Goal: Complete application form

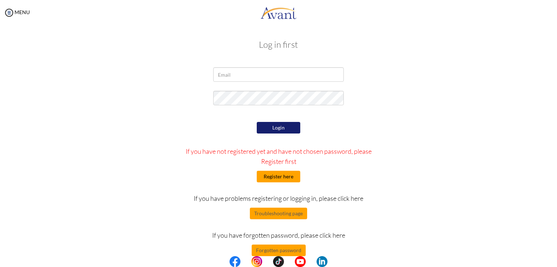
click at [277, 177] on button "Register here" at bounding box center [278, 177] width 43 height 12
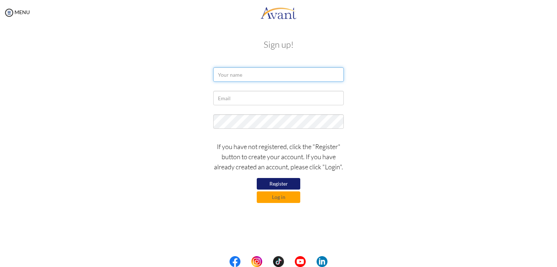
click at [244, 76] on input "text" at bounding box center [278, 74] width 130 height 14
type input "Sristy Samridhi Shahi"
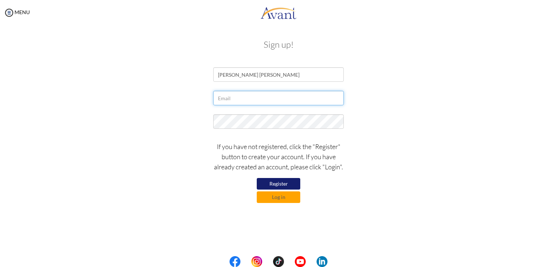
click at [232, 101] on input "text" at bounding box center [278, 98] width 130 height 14
type input "[EMAIL_ADDRESS][DOMAIN_NAME]"
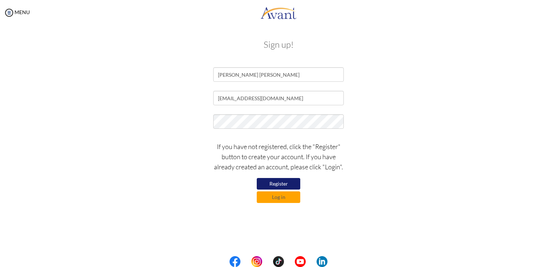
click at [284, 183] on button "Register" at bounding box center [278, 184] width 43 height 12
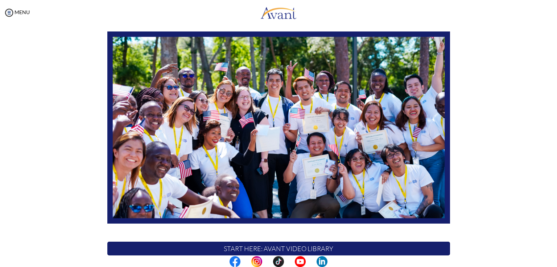
scroll to position [135, 0]
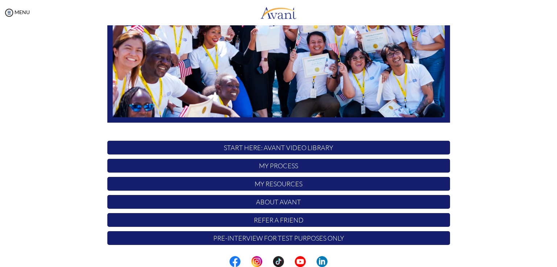
click at [312, 145] on p "START HERE: Avant Video Library" at bounding box center [278, 148] width 342 height 14
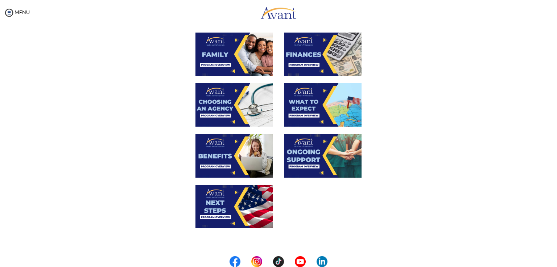
scroll to position [0, 0]
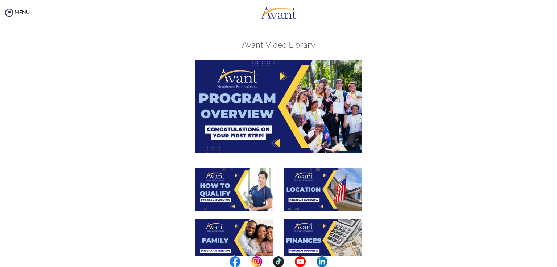
click at [258, 84] on img at bounding box center [278, 106] width 166 height 93
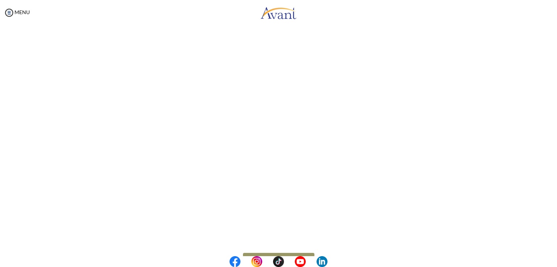
scroll to position [89, 0]
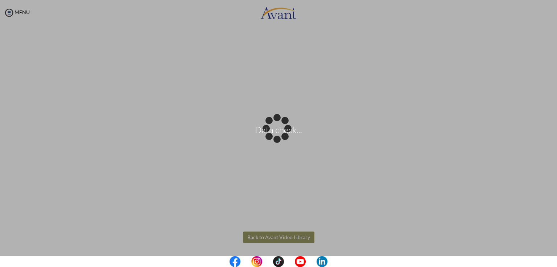
click at [307, 235] on body "Data check... Maintenance break. Please come back in 2 hours. MENU My Status Wh…" at bounding box center [278, 133] width 557 height 267
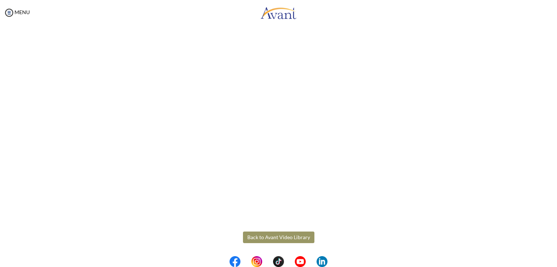
click at [288, 234] on button "Back to Avant Video Library" at bounding box center [278, 238] width 71 height 12
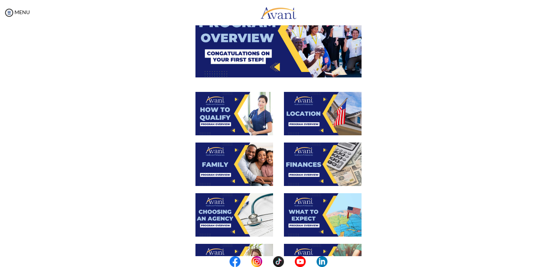
scroll to position [78, 0]
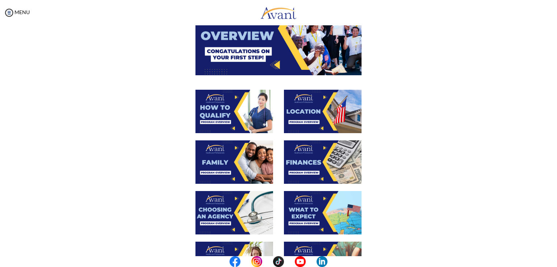
click at [242, 105] on img at bounding box center [234, 111] width 78 height 43
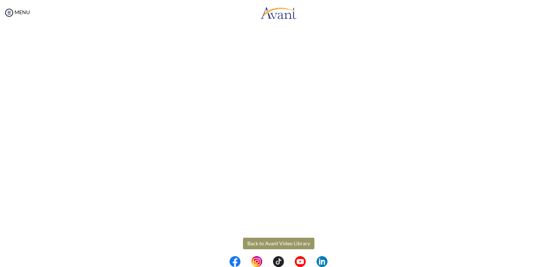
scroll to position [89, 0]
click at [264, 241] on body "Maintenance break. Please come back in 2 hours. MENU My Status What is the next…" at bounding box center [278, 133] width 557 height 267
click at [261, 237] on button "Back to Avant Video Library" at bounding box center [278, 238] width 71 height 12
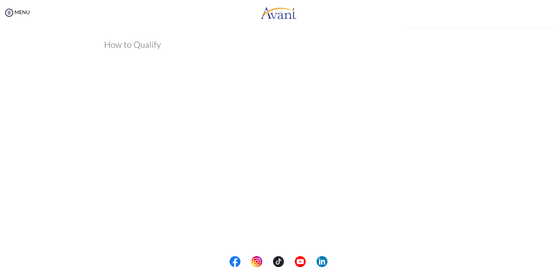
scroll to position [89, 0]
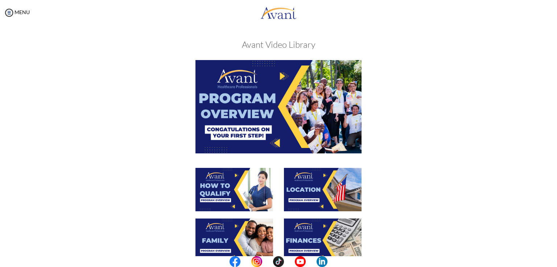
click at [314, 190] on img at bounding box center [323, 189] width 78 height 43
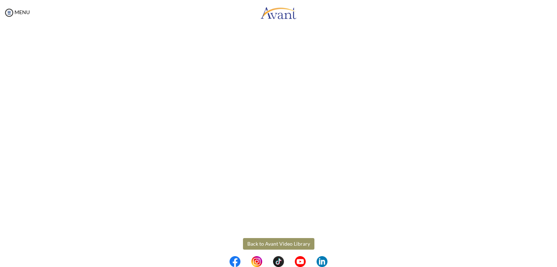
scroll to position [89, 0]
click at [283, 238] on button "Back to Avant Video Library" at bounding box center [278, 238] width 71 height 12
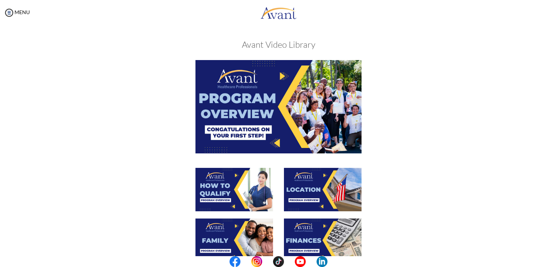
click at [299, 190] on img at bounding box center [323, 189] width 78 height 43
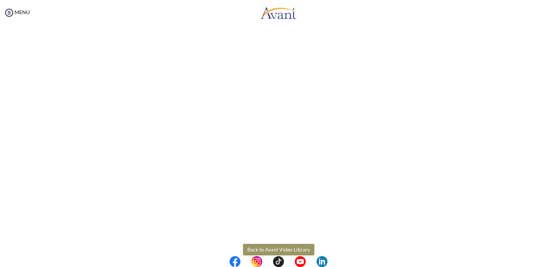
scroll to position [82, 0]
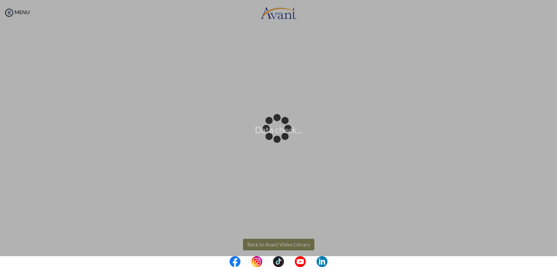
click at [261, 247] on body "Data check... Maintenance break. Please come back in 2 hours. MENU My Status Wh…" at bounding box center [278, 133] width 557 height 267
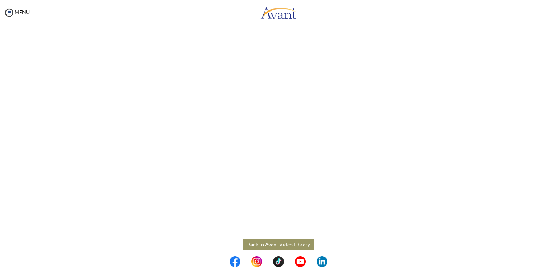
click at [252, 241] on button "Back to Avant Video Library" at bounding box center [278, 245] width 71 height 12
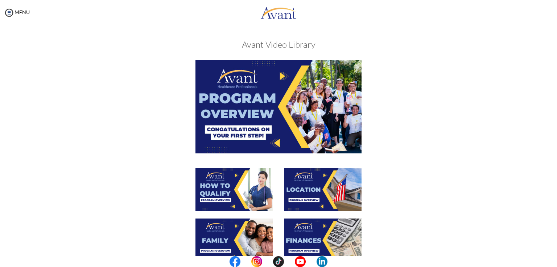
click at [228, 228] on img at bounding box center [234, 240] width 78 height 43
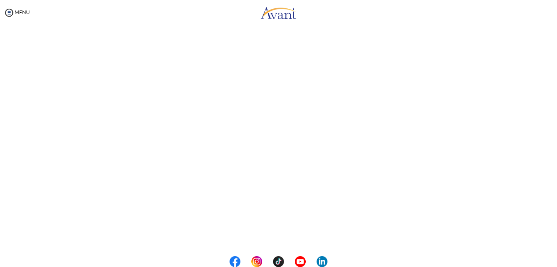
scroll to position [166, 0]
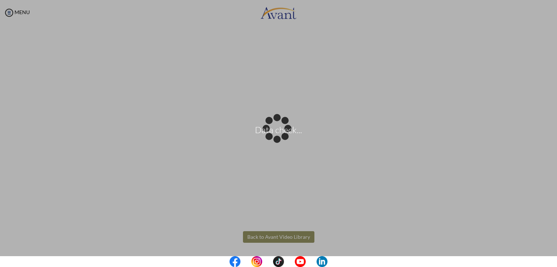
click at [272, 240] on body "Data check... Maintenance break. Please come back in 2 hours. MENU My Status Wh…" at bounding box center [278, 133] width 557 height 267
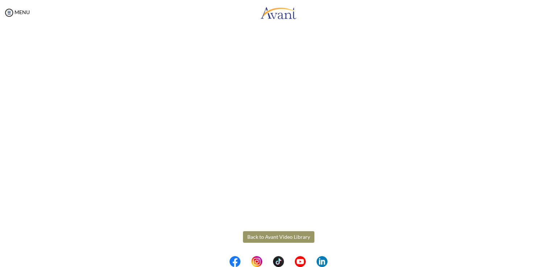
click at [272, 240] on button "Back to Avant Video Library" at bounding box center [278, 238] width 71 height 12
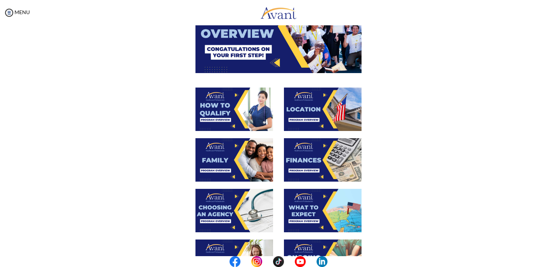
scroll to position [84, 0]
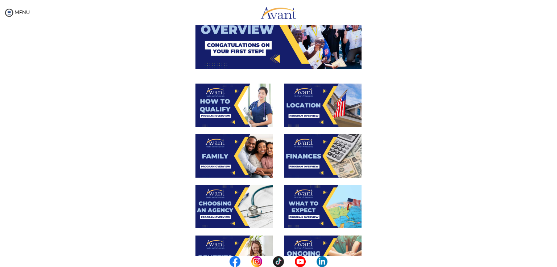
click at [307, 163] on img at bounding box center [323, 155] width 78 height 43
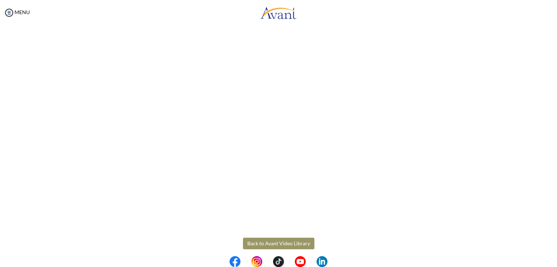
scroll to position [80, 0]
click at [274, 248] on body "Maintenance break. Please come back in 2 hours. MENU My Status What is the next…" at bounding box center [278, 133] width 557 height 267
click at [272, 243] on button "Back to Avant Video Library" at bounding box center [278, 246] width 71 height 12
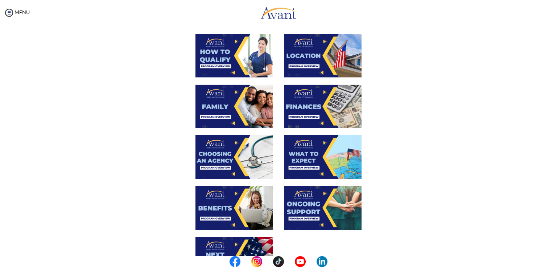
scroll to position [135, 0]
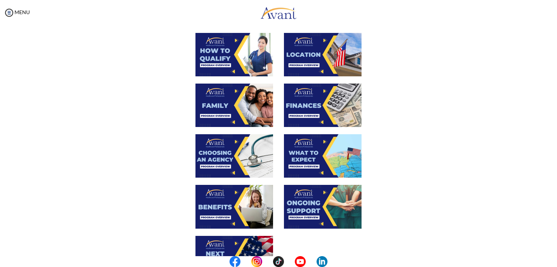
click at [255, 160] on img at bounding box center [234, 155] width 78 height 43
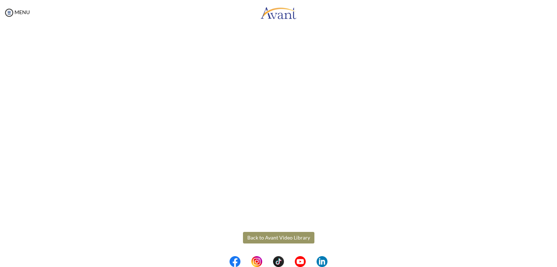
scroll to position [166, 0]
click at [283, 236] on body "Maintenance break. Please come back in 2 hours. MENU My Status What is the next…" at bounding box center [278, 133] width 557 height 267
click at [283, 236] on button "Back to Avant Video Library" at bounding box center [278, 238] width 71 height 12
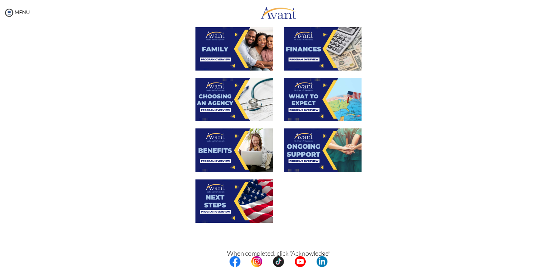
scroll to position [194, 0]
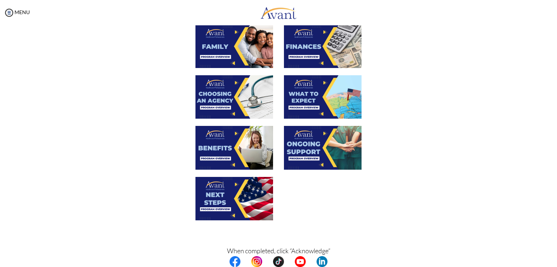
click at [308, 96] on img at bounding box center [323, 96] width 78 height 43
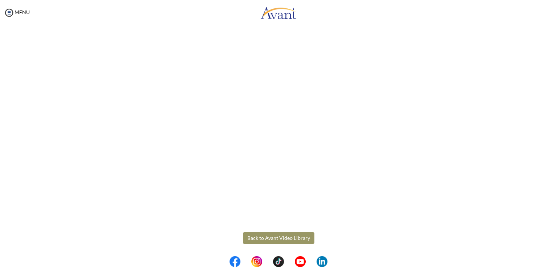
scroll to position [166, 0]
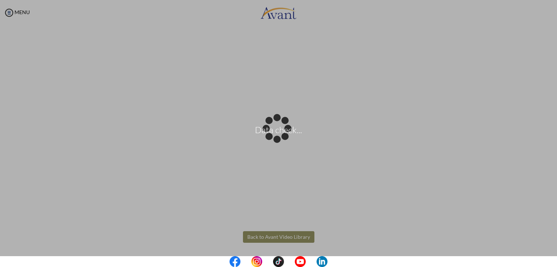
click at [292, 237] on body "Data check... Maintenance break. Please come back in 2 hours. MENU My Status Wh…" at bounding box center [278, 133] width 557 height 267
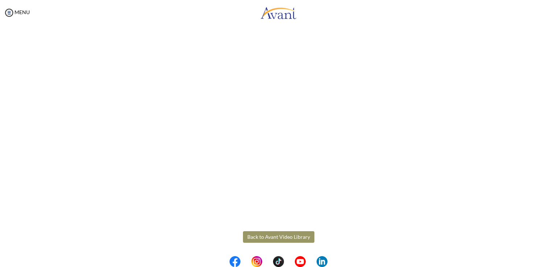
click at [292, 237] on button "Back to Avant Video Library" at bounding box center [278, 238] width 71 height 12
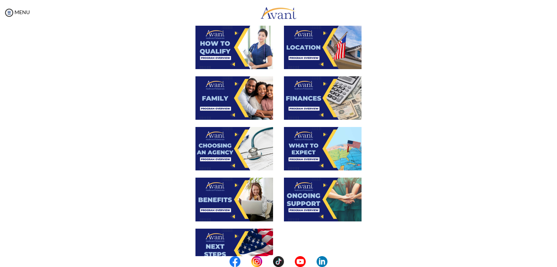
scroll to position [163, 0]
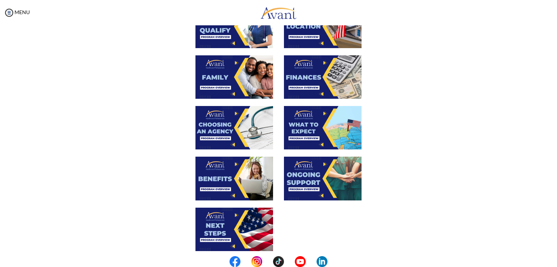
click at [317, 187] on img at bounding box center [323, 178] width 78 height 43
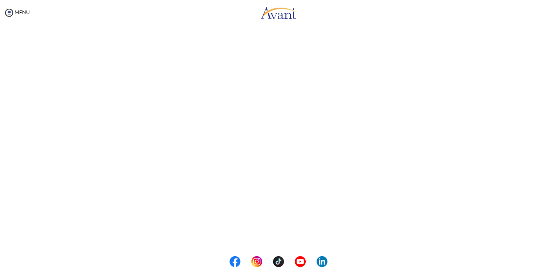
scroll to position [166, 0]
click at [283, 238] on body "Maintenance break. Please come back in 2 hours. MENU My Status What is the next…" at bounding box center [278, 133] width 557 height 267
click at [269, 237] on button "Back to Avant Video Library" at bounding box center [278, 238] width 71 height 12
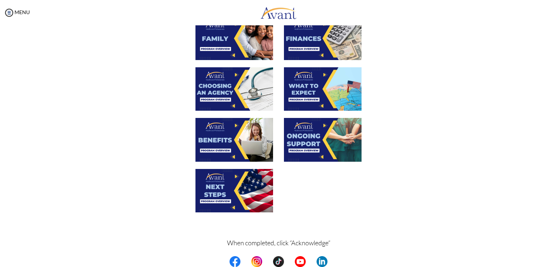
scroll to position [230, 0]
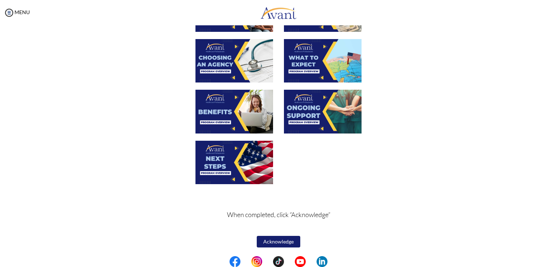
click at [247, 165] on img at bounding box center [234, 162] width 78 height 43
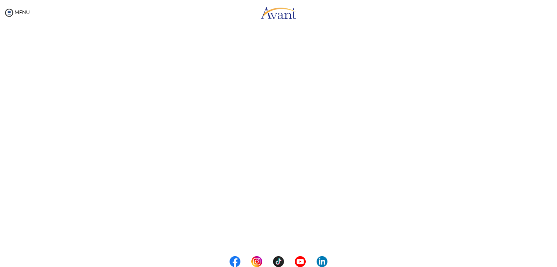
scroll to position [166, 0]
click at [258, 241] on body "Maintenance break. Please come back in 2 hours. MENU My Status What is the next…" at bounding box center [278, 133] width 557 height 267
click at [258, 241] on button "Back to Avant Video Library" at bounding box center [278, 238] width 71 height 12
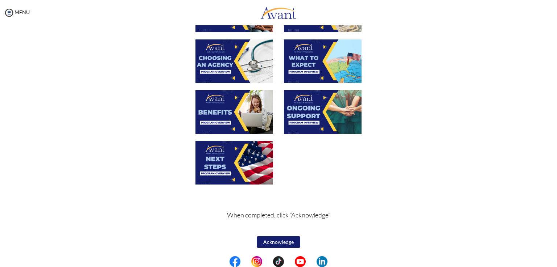
scroll to position [230, 0]
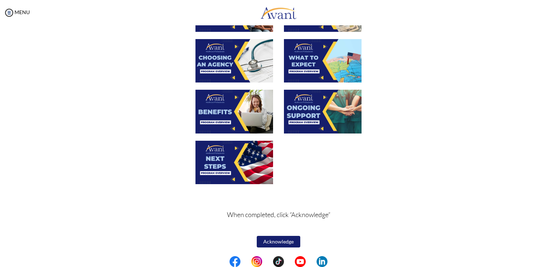
click at [275, 241] on button "Acknowledge" at bounding box center [278, 242] width 43 height 12
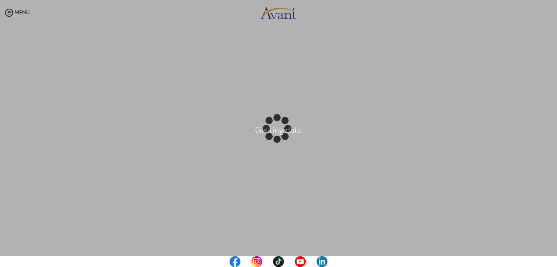
scroll to position [232, 0]
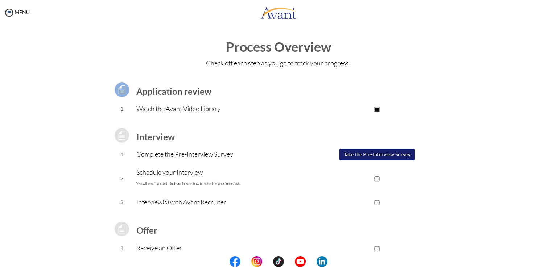
click at [376, 180] on p "▢" at bounding box center [376, 178] width 145 height 10
click at [376, 205] on p "▢" at bounding box center [376, 202] width 145 height 10
click at [376, 205] on p "▣" at bounding box center [376, 202] width 145 height 10
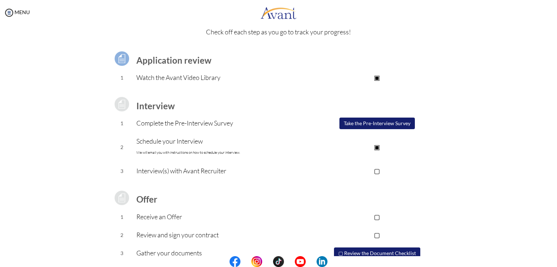
scroll to position [0, 0]
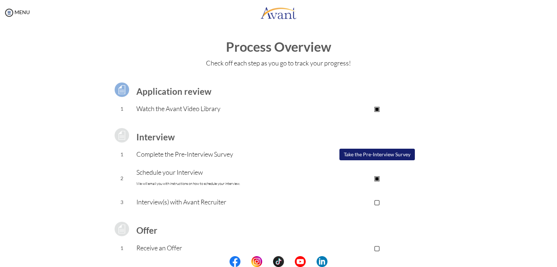
click at [370, 155] on button "Take the Pre-Interview Survey" at bounding box center [376, 155] width 75 height 12
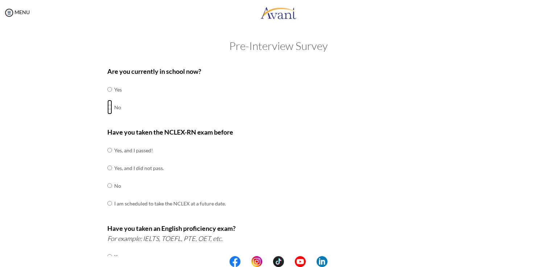
click at [107, 107] on input "radio" at bounding box center [109, 107] width 5 height 14
radio input "true"
click at [107, 150] on input "radio" at bounding box center [109, 150] width 5 height 14
radio input "true"
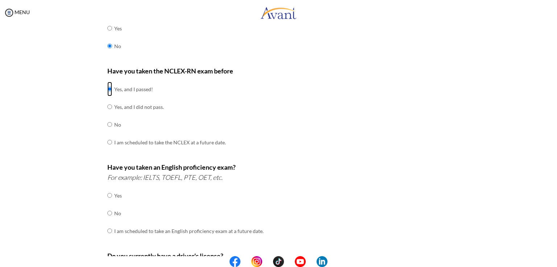
scroll to position [62, 0]
click at [103, 213] on div "Are you currently in school now? Yes No Have you taken the NCLEX-RN exam before…" at bounding box center [278, 192] width 353 height 383
click at [107, 232] on input "radio" at bounding box center [109, 230] width 5 height 14
radio input "true"
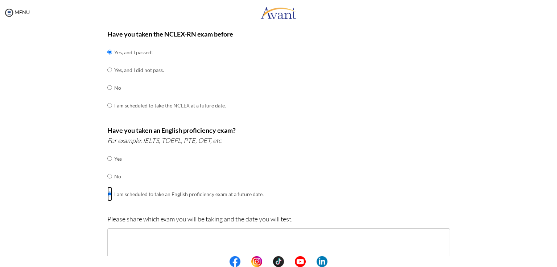
scroll to position [99, 0]
click at [107, 177] on input "radio" at bounding box center [109, 176] width 5 height 14
radio input "true"
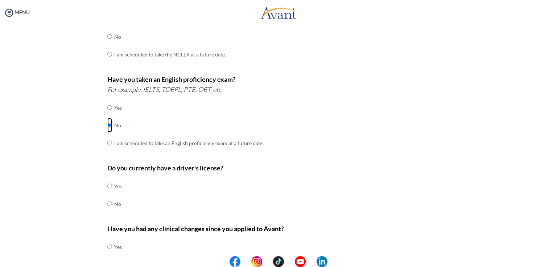
scroll to position [158, 0]
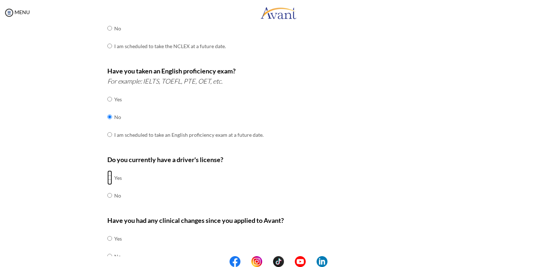
click at [107, 176] on input "radio" at bounding box center [109, 178] width 5 height 14
radio input "true"
click at [107, 194] on input "radio" at bounding box center [109, 195] width 5 height 14
radio input "true"
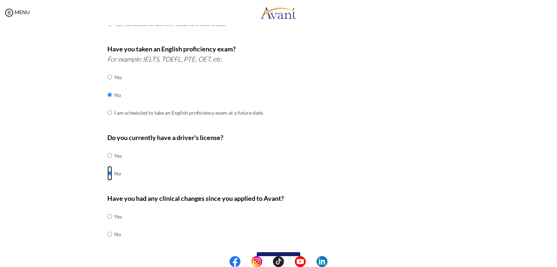
scroll to position [195, 0]
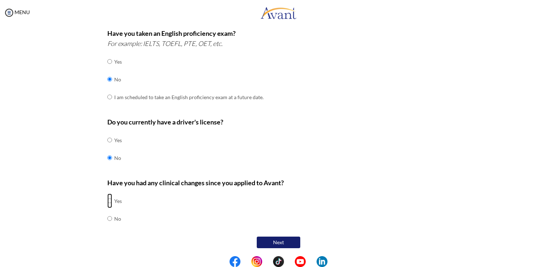
click at [107, 203] on input "radio" at bounding box center [109, 201] width 5 height 14
radio input "true"
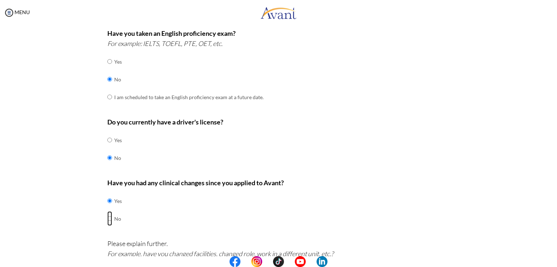
click at [107, 218] on input "radio" at bounding box center [109, 219] width 5 height 14
radio input "true"
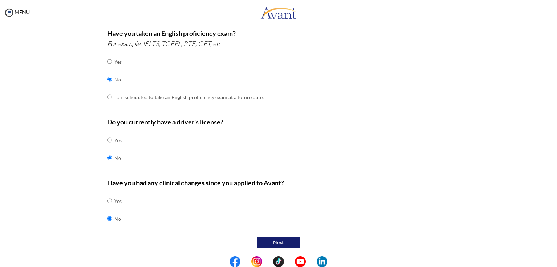
click at [271, 245] on button "Next" at bounding box center [278, 243] width 43 height 12
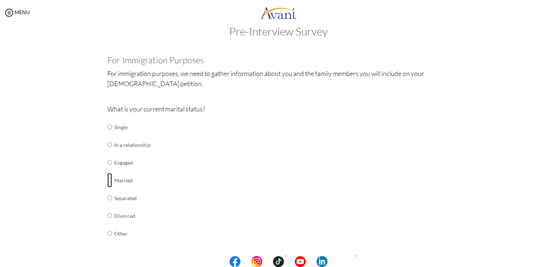
click at [107, 179] on input "radio" at bounding box center [109, 180] width 5 height 14
radio input "true"
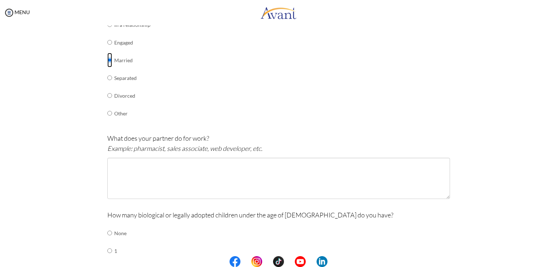
scroll to position [135, 0]
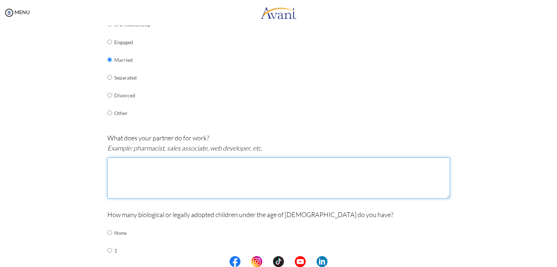
click at [187, 186] on textarea at bounding box center [278, 178] width 342 height 41
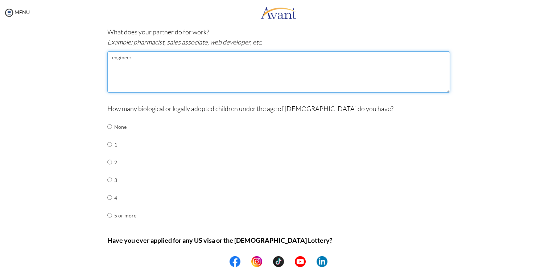
scroll to position [290, 0]
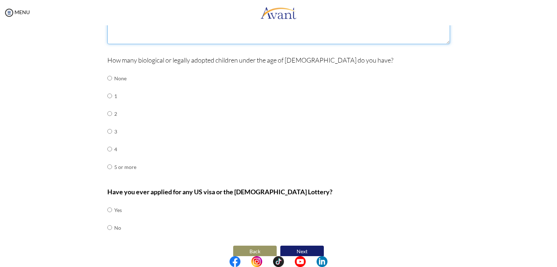
type textarea "engineer"
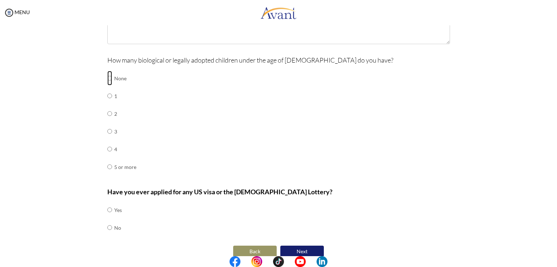
click at [108, 81] on input "radio" at bounding box center [109, 78] width 5 height 14
radio input "true"
click at [107, 228] on input "radio" at bounding box center [109, 228] width 5 height 14
radio input "true"
click at [107, 209] on input "radio" at bounding box center [109, 210] width 5 height 14
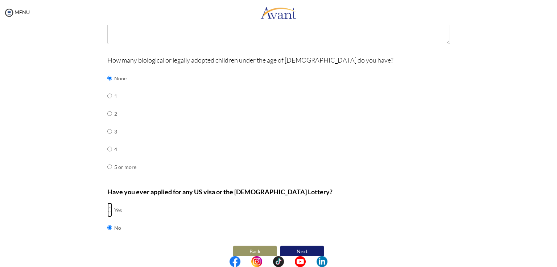
radio input "true"
click at [107, 226] on input "radio" at bounding box center [109, 228] width 5 height 14
radio input "true"
click at [296, 246] on button "Next" at bounding box center [301, 252] width 43 height 12
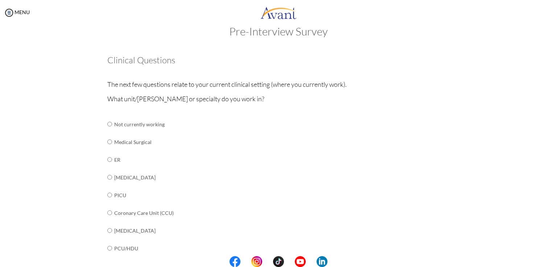
click at [103, 182] on div "Are you currently in school now? Yes No Have you taken the NCLEX-RN exam before…" at bounding box center [278, 270] width 353 height 445
click at [108, 178] on input "radio" at bounding box center [109, 177] width 5 height 14
radio input "true"
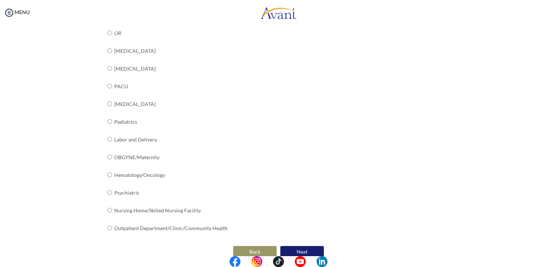
scroll to position [257, 0]
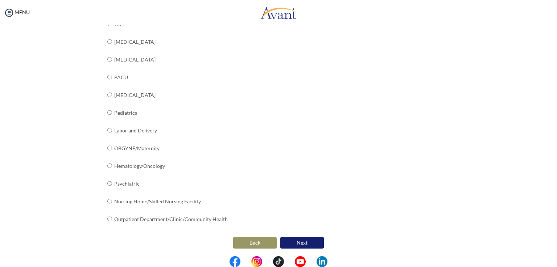
click at [306, 242] on button "Next" at bounding box center [301, 243] width 43 height 12
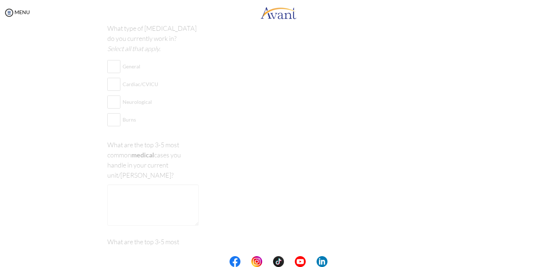
scroll to position [14, 0]
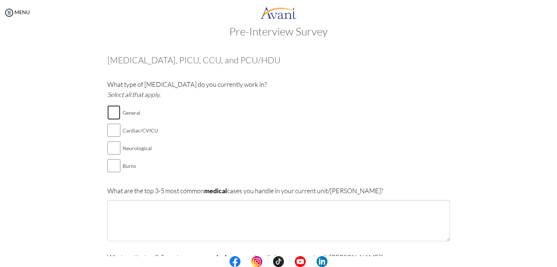
click at [114, 116] on input "checkbox" at bounding box center [113, 112] width 13 height 14
checkbox input "true"
click at [113, 134] on input "checkbox" at bounding box center [113, 130] width 13 height 14
checkbox input "true"
click at [109, 150] on input "checkbox" at bounding box center [113, 148] width 13 height 14
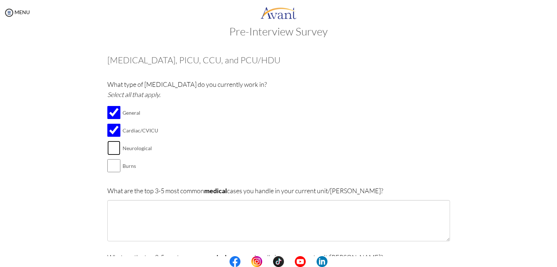
checkbox input "true"
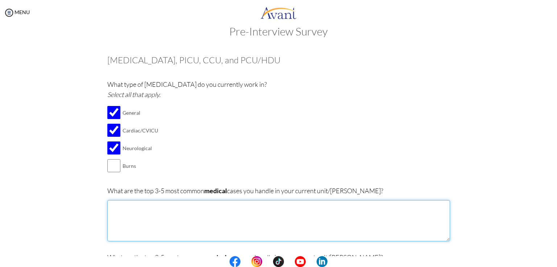
click at [154, 224] on textarea at bounding box center [278, 220] width 342 height 41
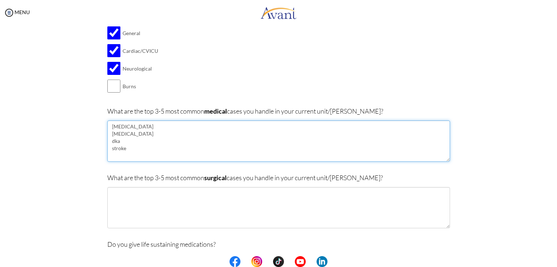
scroll to position [96, 0]
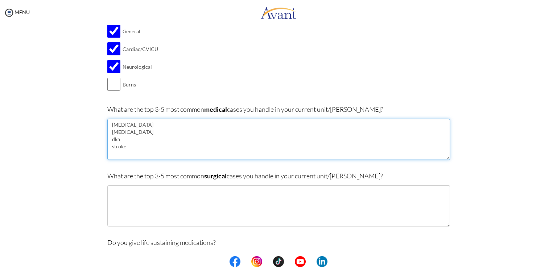
type textarea "respiratory failure pneumonia dka stroke"
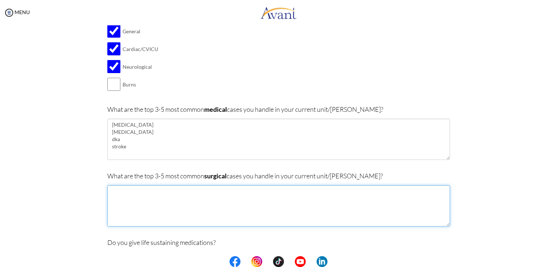
click at [154, 223] on textarea at bounding box center [278, 206] width 342 height 41
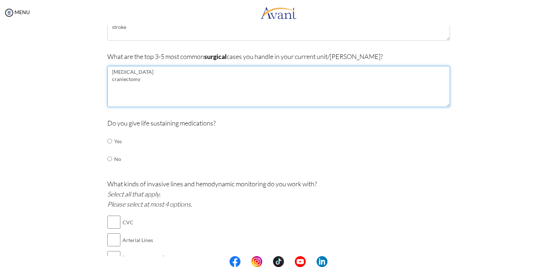
scroll to position [183, 0]
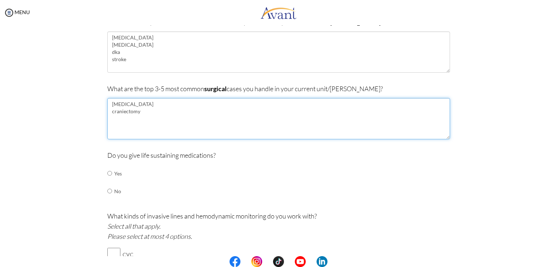
type textarea "laparotomy craniectomy"
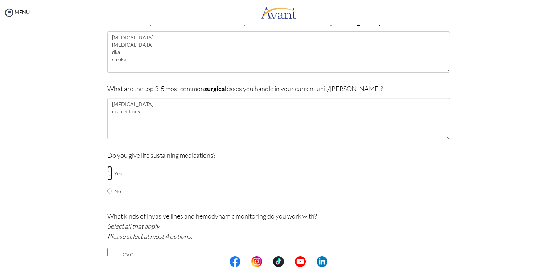
click at [107, 174] on input "radio" at bounding box center [109, 173] width 5 height 14
radio input "true"
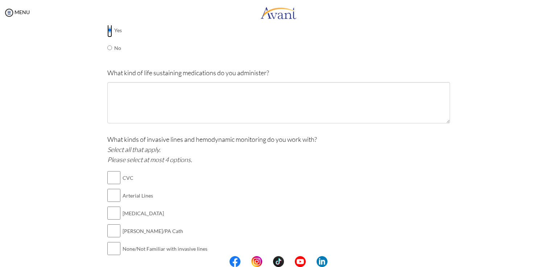
scroll to position [327, 0]
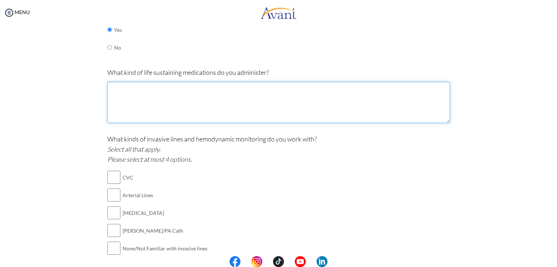
click at [132, 101] on textarea at bounding box center [278, 102] width 342 height 41
click at [116, 94] on textarea "adrenaline amidiarone noradrenaline" at bounding box center [278, 102] width 342 height 41
click at [149, 101] on textarea "adrenaline amidiarone noradrenaline" at bounding box center [278, 102] width 342 height 41
type textarea "adrenaline amidiarone noradrenaline"
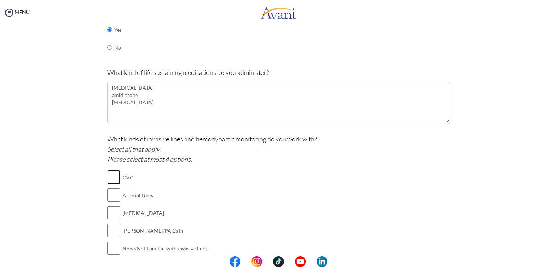
click at [108, 176] on input "checkbox" at bounding box center [113, 177] width 13 height 14
checkbox input "true"
click at [108, 200] on input "checkbox" at bounding box center [113, 195] width 13 height 14
checkbox input "true"
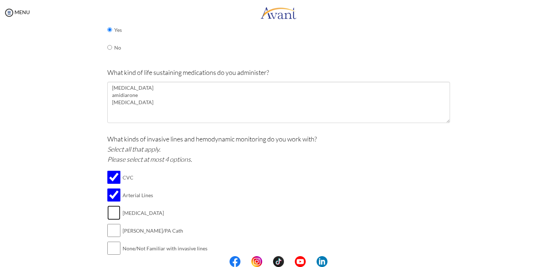
click at [108, 216] on input "checkbox" at bounding box center [113, 213] width 13 height 14
checkbox input "true"
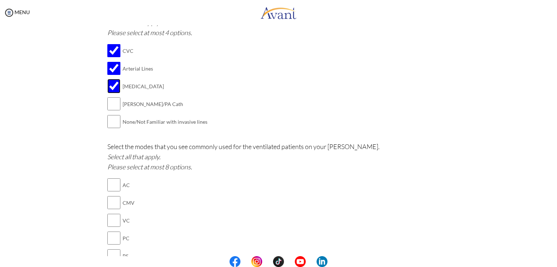
scroll to position [457, 0]
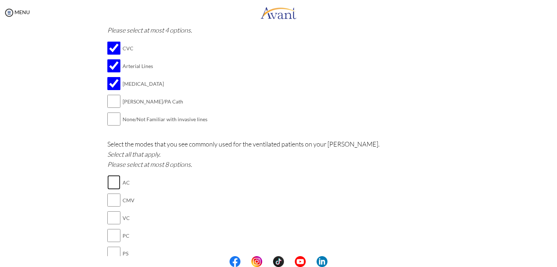
click at [109, 180] on input "checkbox" at bounding box center [113, 182] width 13 height 14
checkbox input "true"
click at [108, 211] on input "checkbox" at bounding box center [113, 218] width 13 height 14
checkbox input "true"
click at [107, 236] on input "checkbox" at bounding box center [113, 236] width 13 height 14
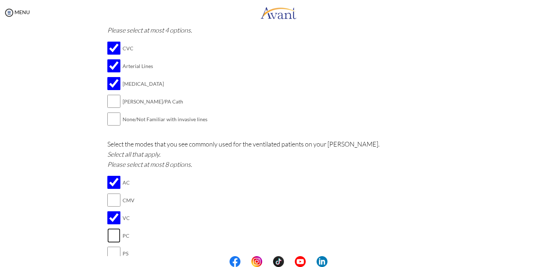
checkbox input "true"
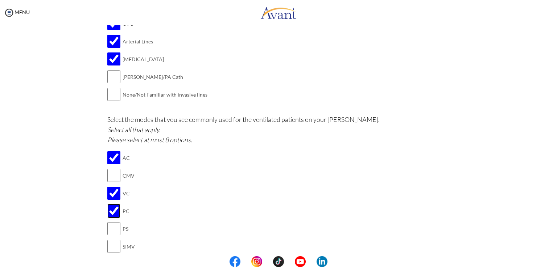
scroll to position [482, 0]
click at [107, 234] on td at bounding box center [113, 228] width 13 height 18
click at [107, 230] on input "checkbox" at bounding box center [113, 228] width 13 height 14
checkbox input "true"
click at [111, 175] on input "checkbox" at bounding box center [113, 174] width 13 height 14
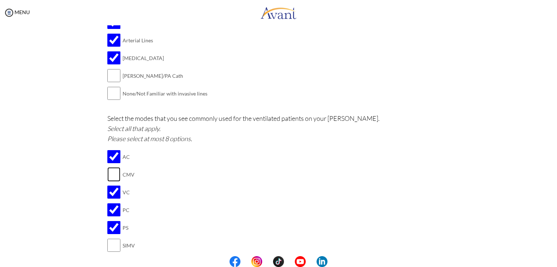
checkbox input "true"
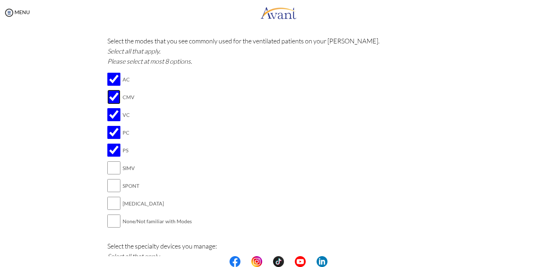
scroll to position [561, 0]
click at [109, 200] on input "checkbox" at bounding box center [113, 202] width 13 height 14
checkbox input "true"
click at [110, 184] on input "checkbox" at bounding box center [113, 185] width 13 height 14
checkbox input "true"
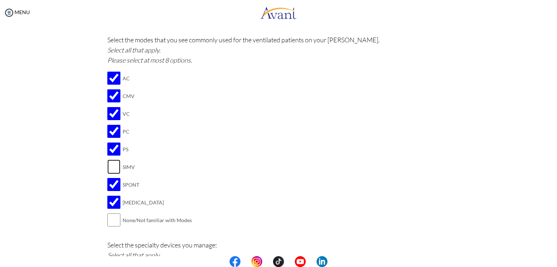
click at [110, 166] on input "checkbox" at bounding box center [113, 167] width 13 height 14
checkbox input "true"
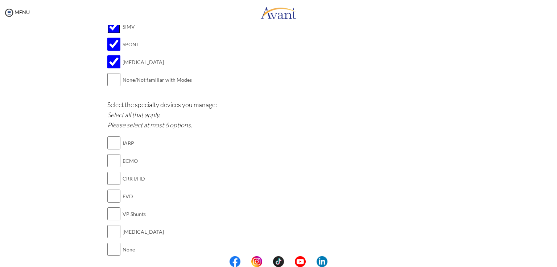
scroll to position [702, 0]
click at [107, 232] on input "checkbox" at bounding box center [113, 231] width 13 height 14
checkbox input "true"
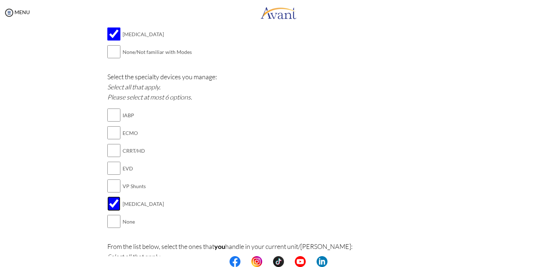
scroll to position [724, 0]
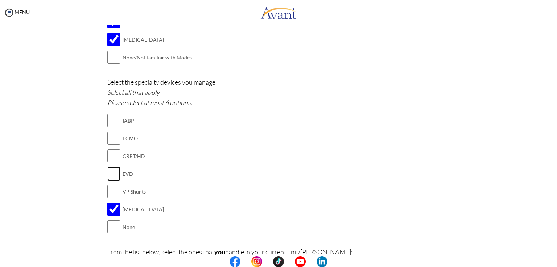
click at [112, 173] on input "checkbox" at bounding box center [113, 174] width 13 height 14
checkbox input "true"
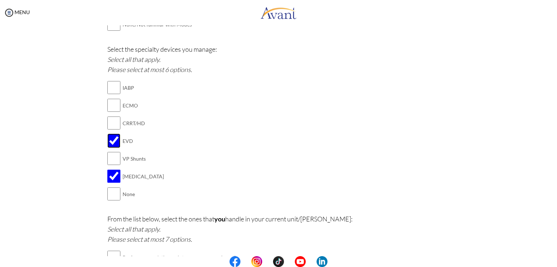
scroll to position [761, 0]
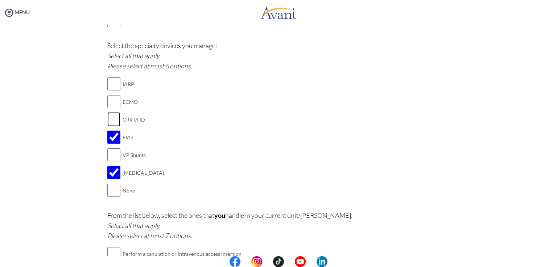
click at [107, 113] on input "checkbox" at bounding box center [113, 119] width 13 height 14
checkbox input "true"
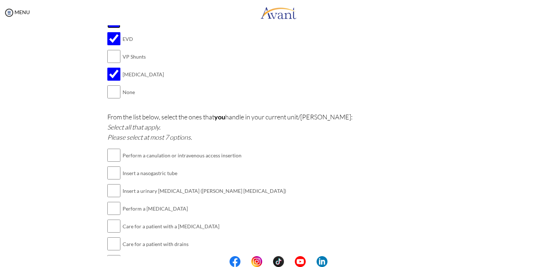
scroll to position [862, 0]
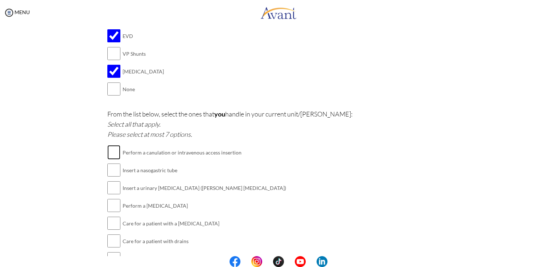
click at [110, 149] on input "checkbox" at bounding box center [113, 152] width 13 height 14
checkbox input "true"
click at [109, 170] on input "checkbox" at bounding box center [113, 170] width 13 height 14
checkbox input "true"
click at [110, 189] on input "checkbox" at bounding box center [113, 188] width 13 height 14
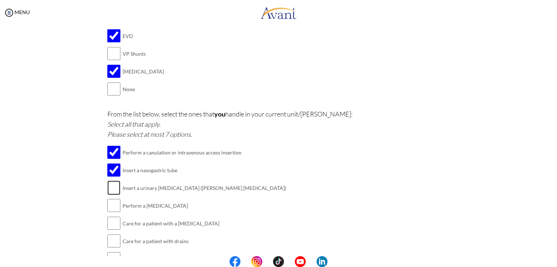
checkbox input "true"
click at [110, 209] on input "checkbox" at bounding box center [113, 206] width 13 height 14
checkbox input "true"
click at [110, 219] on input "checkbox" at bounding box center [113, 223] width 13 height 14
checkbox input "true"
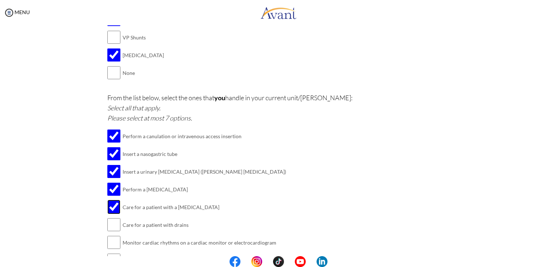
scroll to position [879, 0]
click at [110, 219] on input "checkbox" at bounding box center [113, 224] width 13 height 14
checkbox input "true"
click at [110, 242] on input "checkbox" at bounding box center [113, 242] width 13 height 14
checkbox input "true"
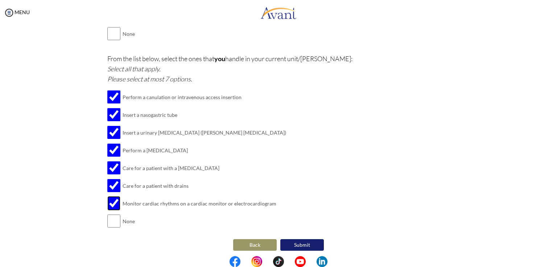
scroll to position [918, 0]
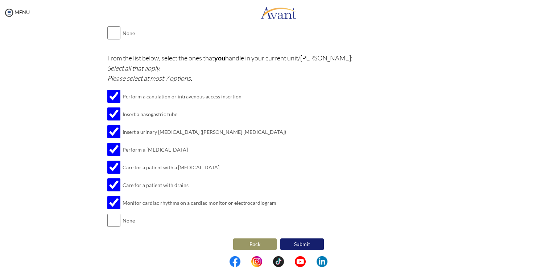
click at [291, 239] on button "Submit" at bounding box center [301, 245] width 43 height 12
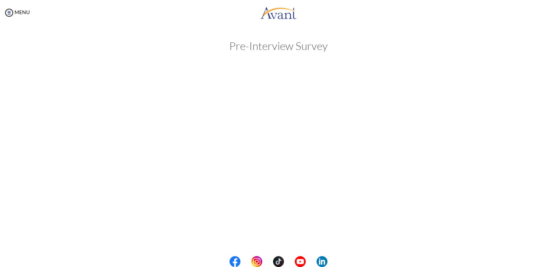
scroll to position [0, 0]
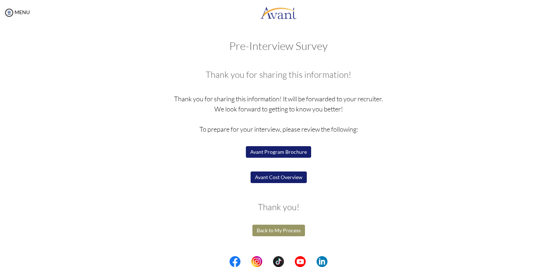
click at [279, 179] on button "Avant Cost Overview" at bounding box center [278, 178] width 56 height 12
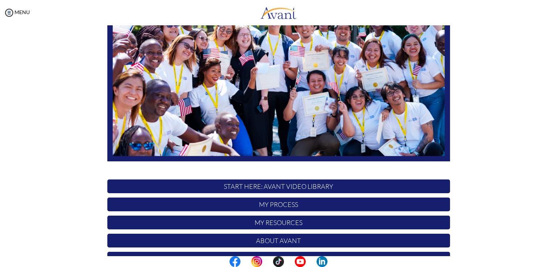
scroll to position [135, 0]
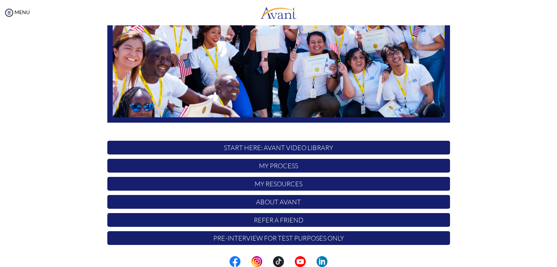
click at [293, 163] on p "My Process" at bounding box center [278, 166] width 342 height 14
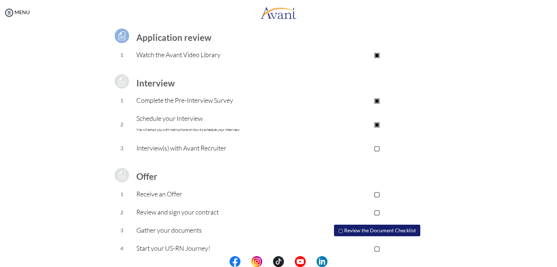
scroll to position [62, 0]
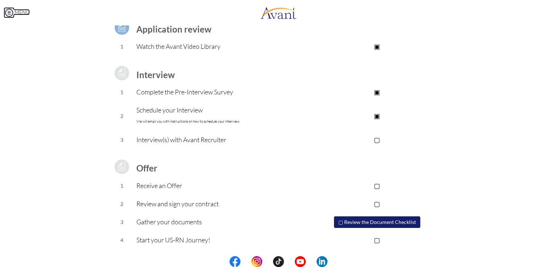
click at [9, 10] on img at bounding box center [9, 12] width 11 height 11
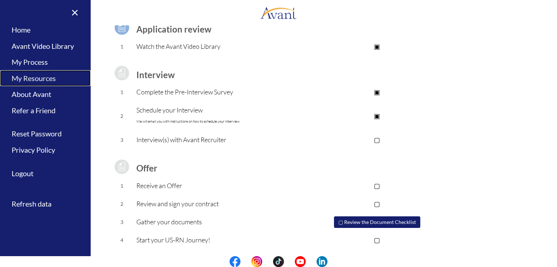
click at [26, 79] on link "My Resources" at bounding box center [45, 78] width 91 height 16
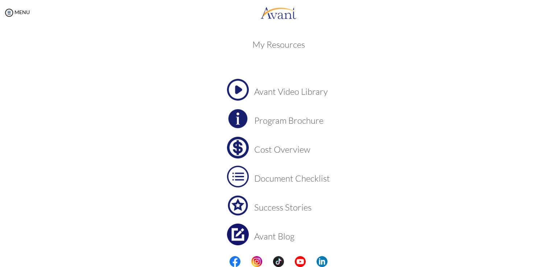
click at [239, 88] on img at bounding box center [238, 90] width 22 height 22
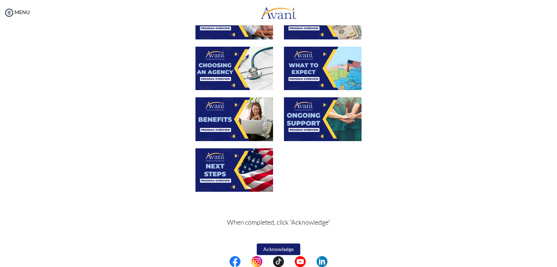
scroll to position [230, 0]
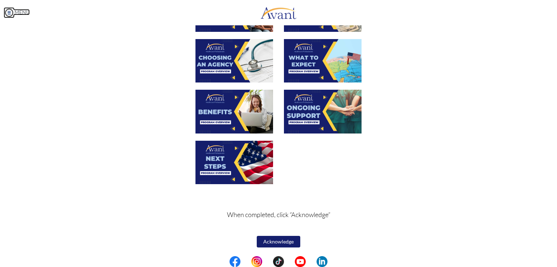
click at [5, 14] on img at bounding box center [9, 12] width 11 height 11
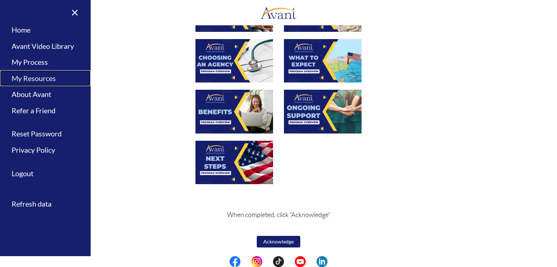
click at [24, 77] on link "My Resources" at bounding box center [45, 78] width 91 height 16
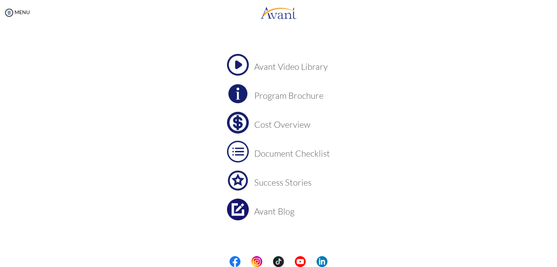
scroll to position [25, 0]
click at [284, 99] on h3 "Program Brochure" at bounding box center [292, 95] width 76 height 9
click at [287, 157] on h3 "Document Checklist" at bounding box center [292, 153] width 76 height 9
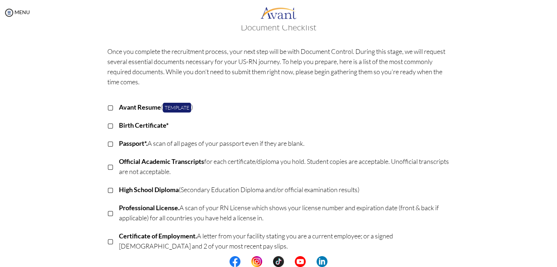
scroll to position [0, 0]
